Goal: Information Seeking & Learning: Learn about a topic

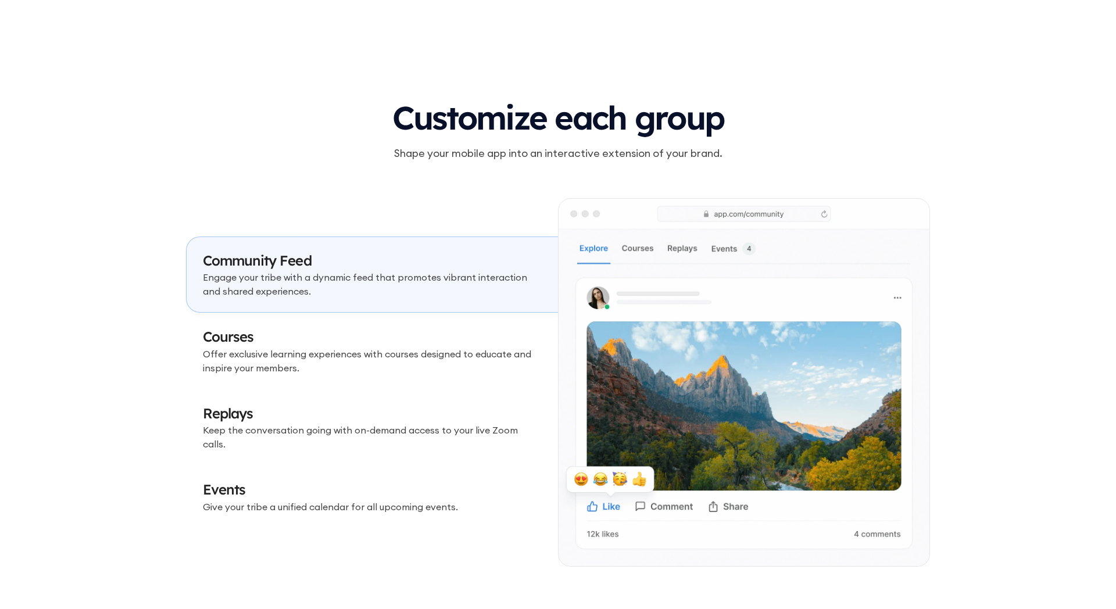
scroll to position [3298, 0]
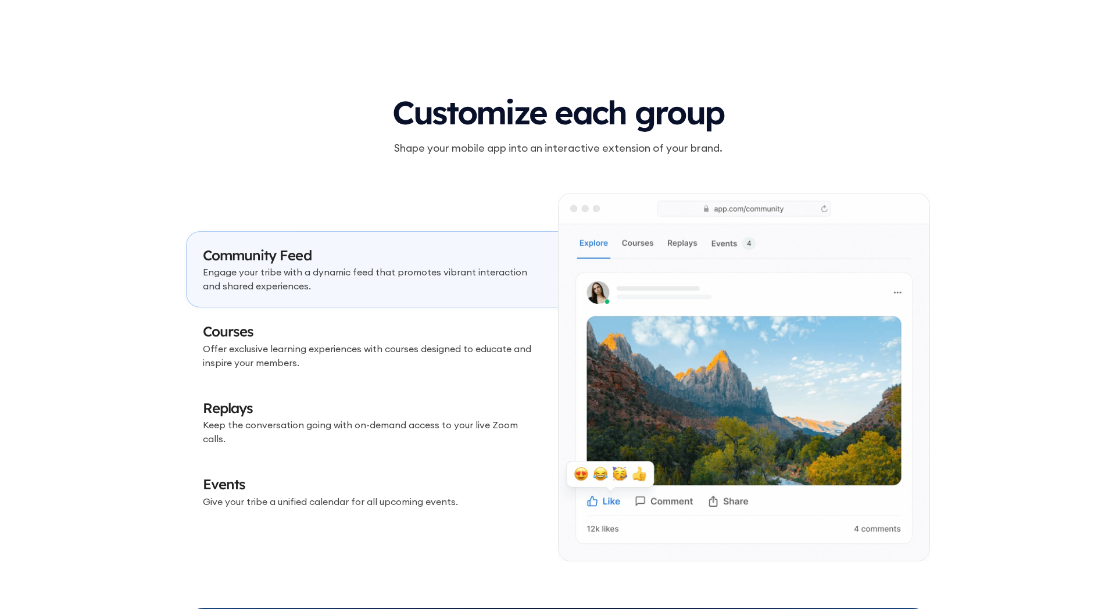
click at [383, 341] on h3 "Courses" at bounding box center [372, 332] width 339 height 20
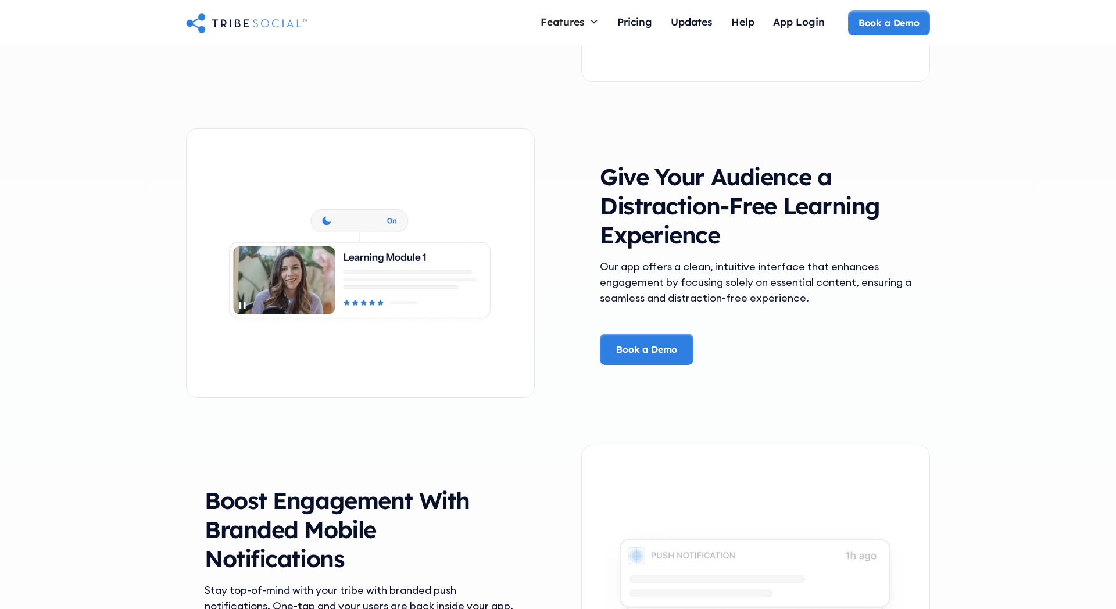
scroll to position [1893, 0]
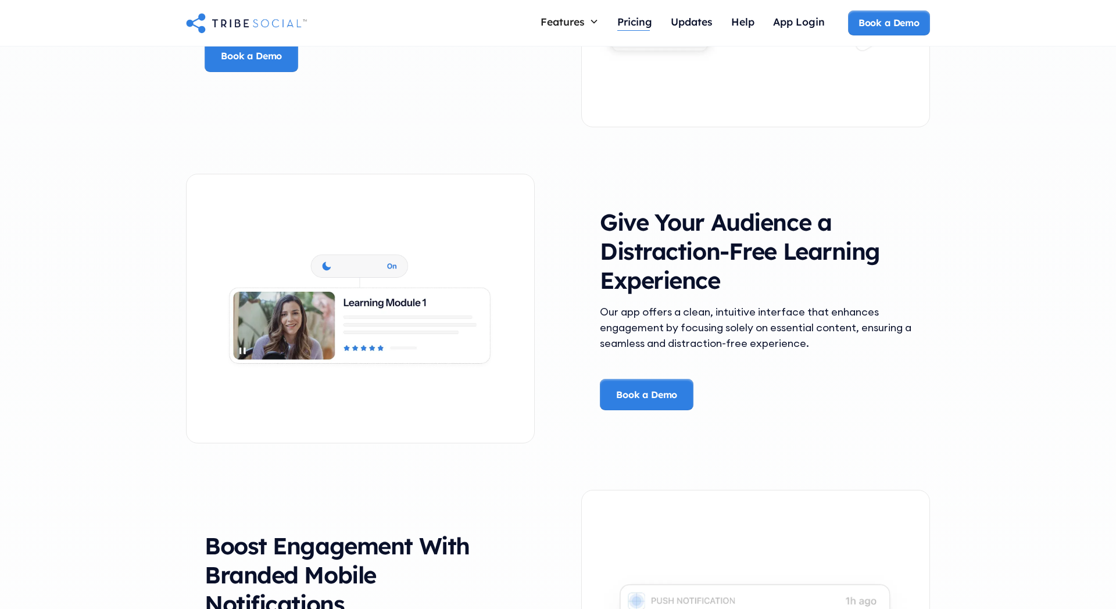
click at [639, 20] on div "Pricing" at bounding box center [634, 21] width 35 height 13
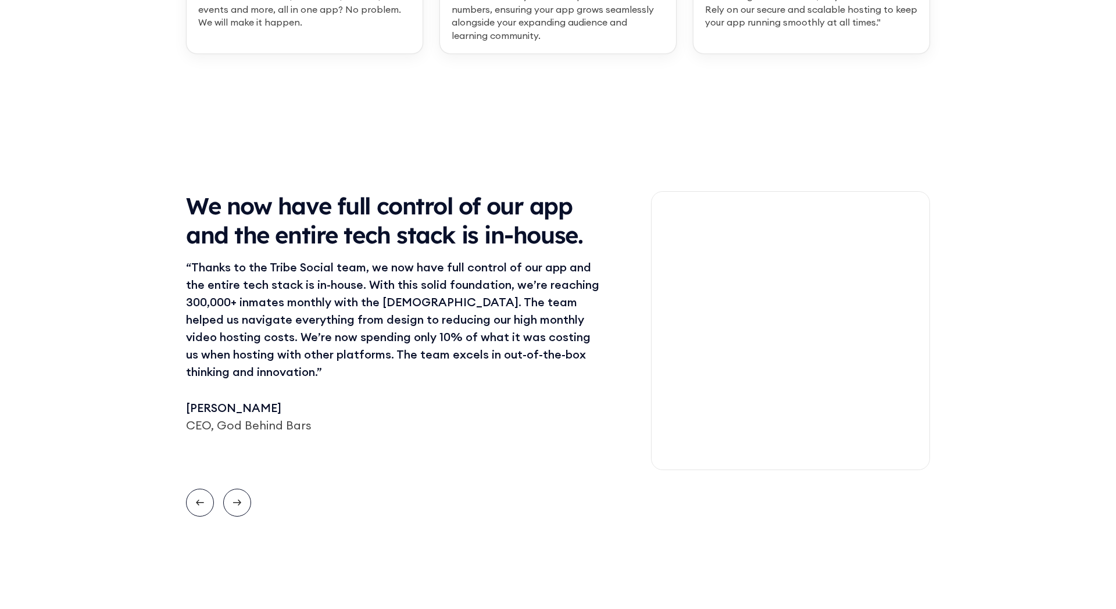
scroll to position [959, 0]
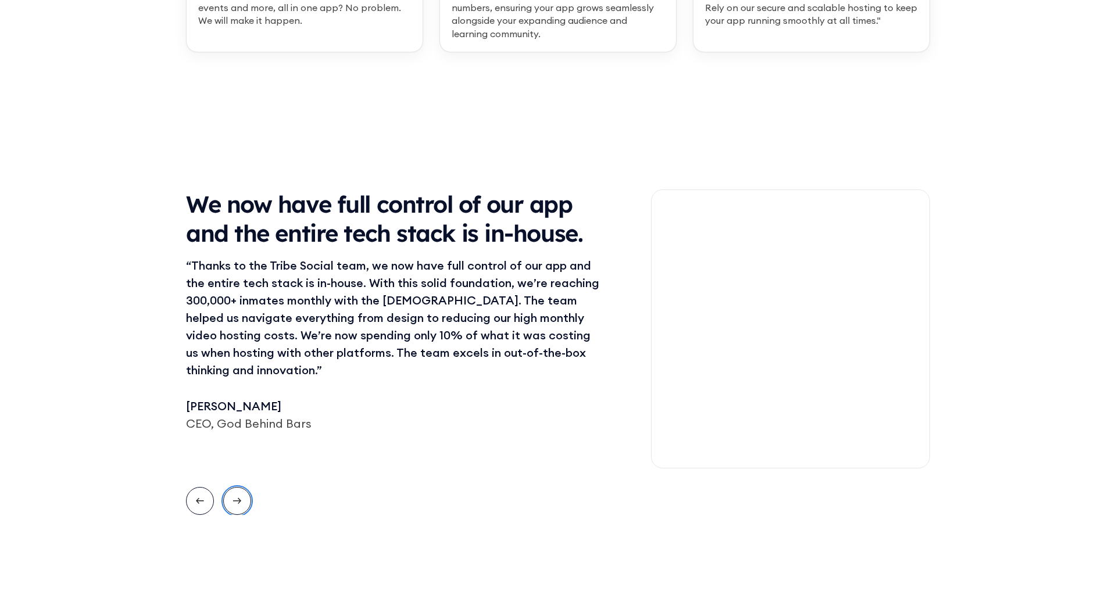
click at [234, 502] on icon "Next slide" at bounding box center [237, 501] width 8 height 15
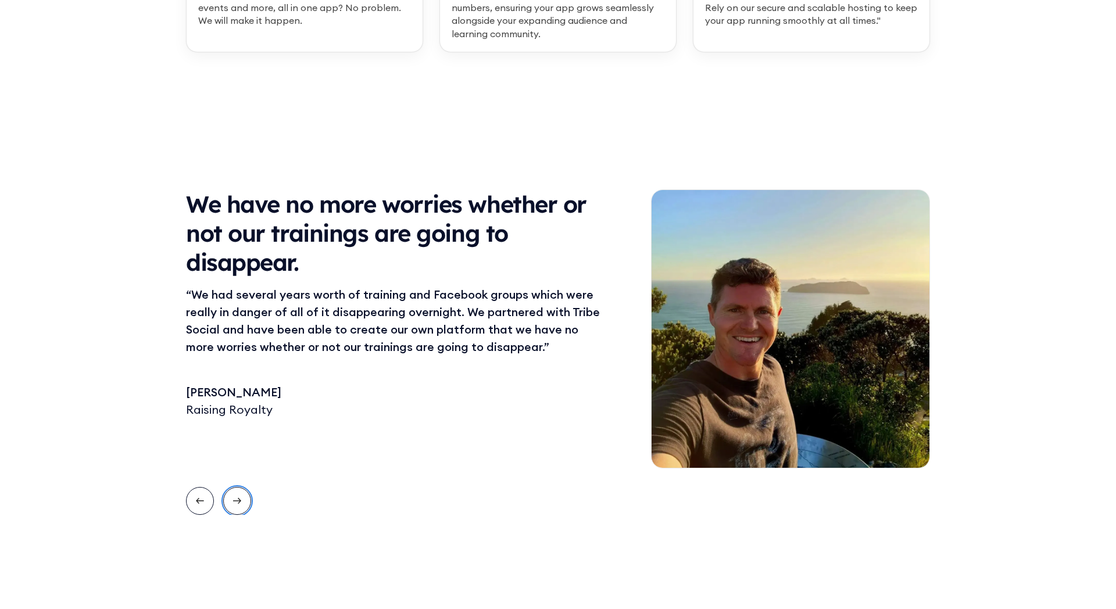
click at [234, 502] on icon "Next slide" at bounding box center [237, 501] width 8 height 15
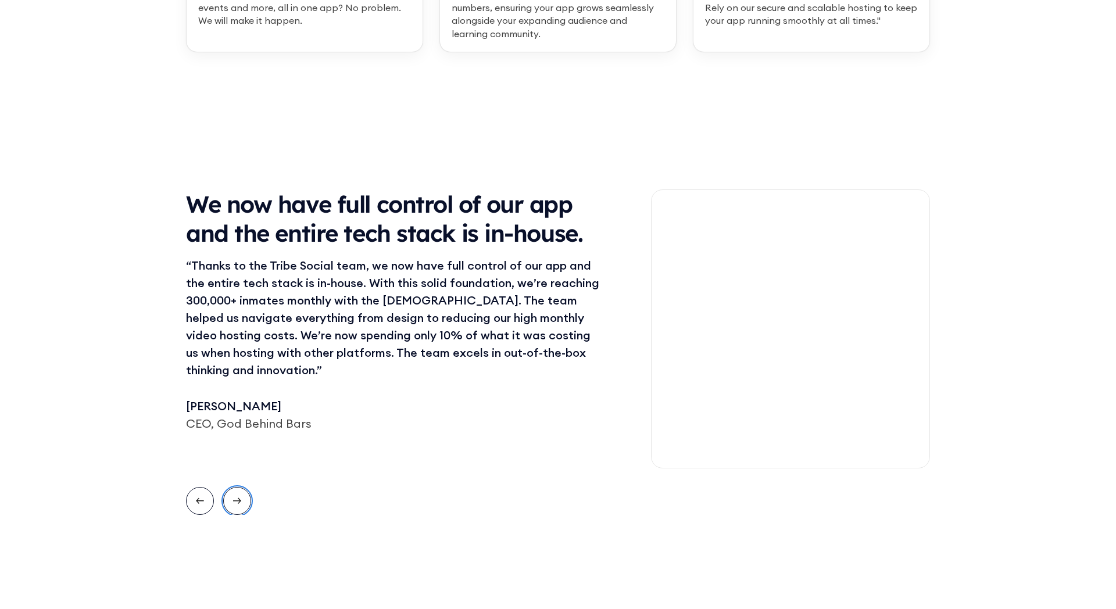
click at [234, 502] on icon "Next slide" at bounding box center [237, 501] width 8 height 15
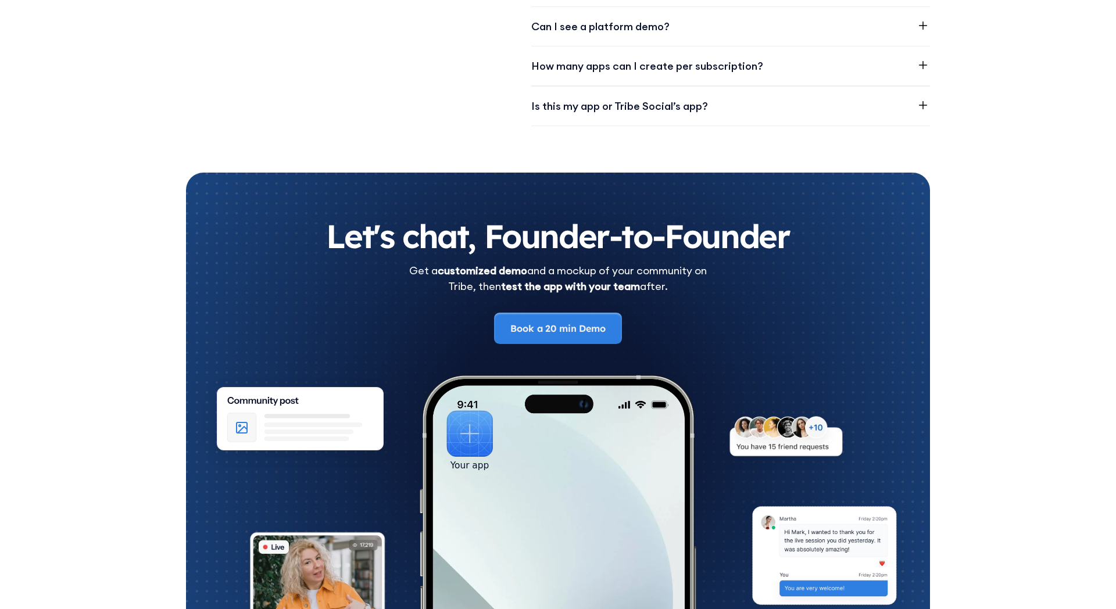
scroll to position [1840, 0]
